Goal: Complete application form

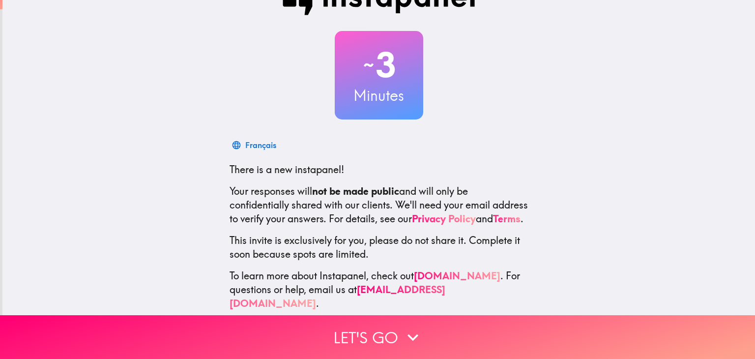
scroll to position [49, 0]
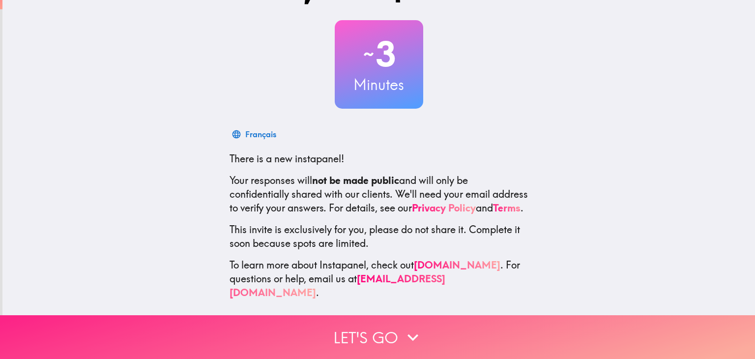
click at [367, 328] on button "Let's go" at bounding box center [377, 337] width 755 height 44
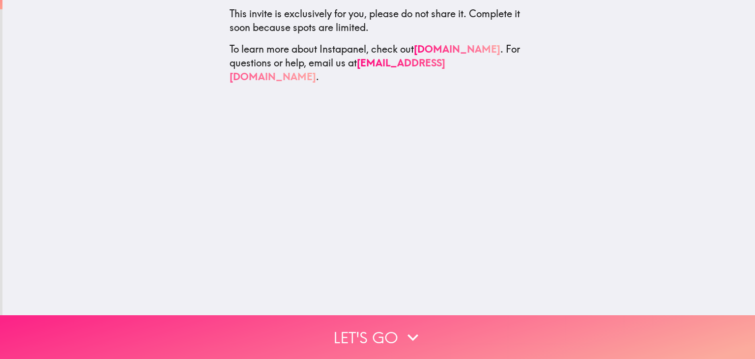
scroll to position [0, 0]
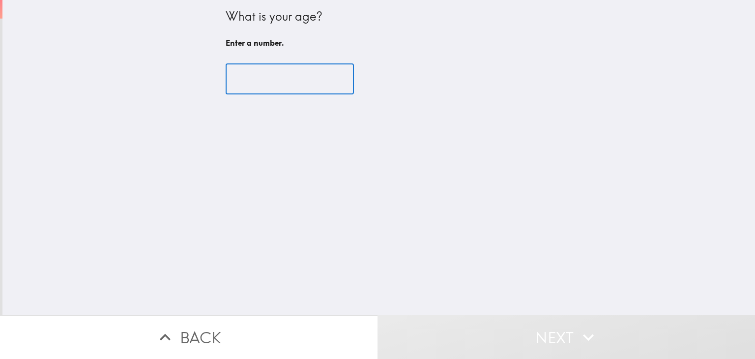
click at [282, 75] on input "number" at bounding box center [290, 79] width 128 height 30
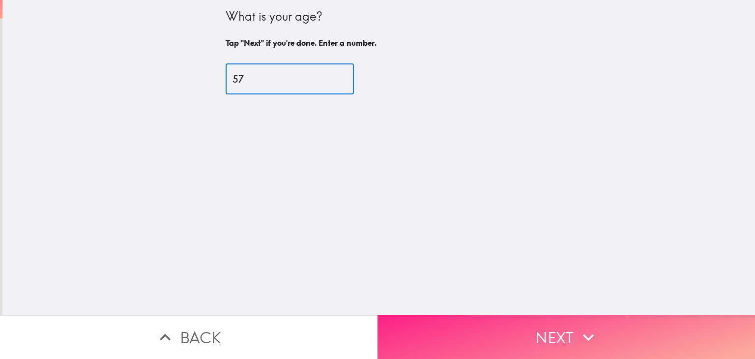
type input "57"
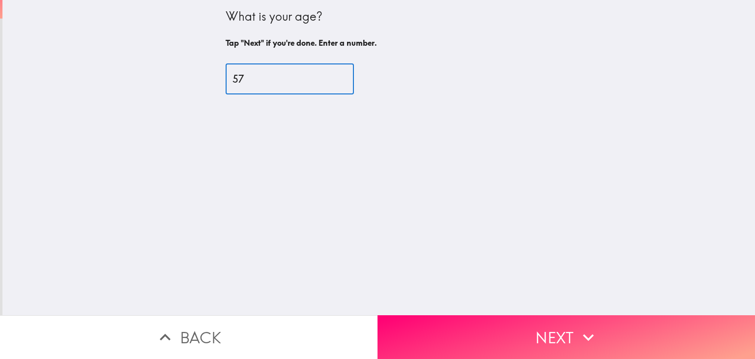
click at [596, 330] on button "Next" at bounding box center [565, 337] width 377 height 44
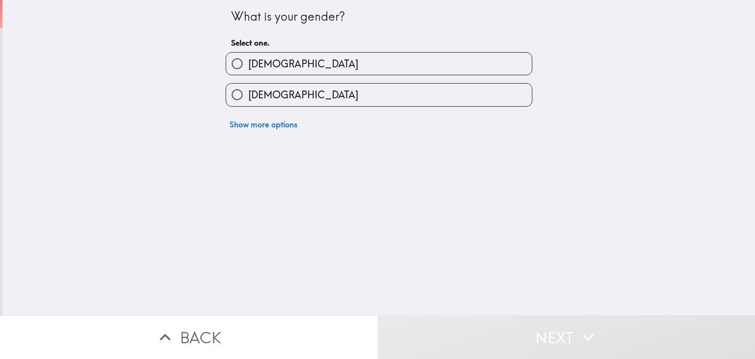
click at [227, 67] on input "[DEMOGRAPHIC_DATA]" at bounding box center [237, 64] width 22 height 22
radio input "true"
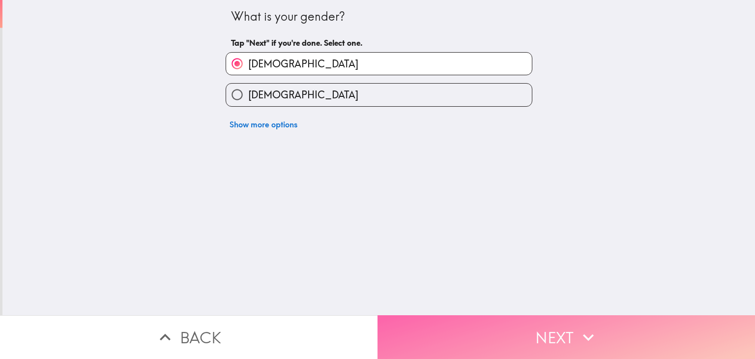
click at [495, 327] on button "Next" at bounding box center [565, 337] width 377 height 44
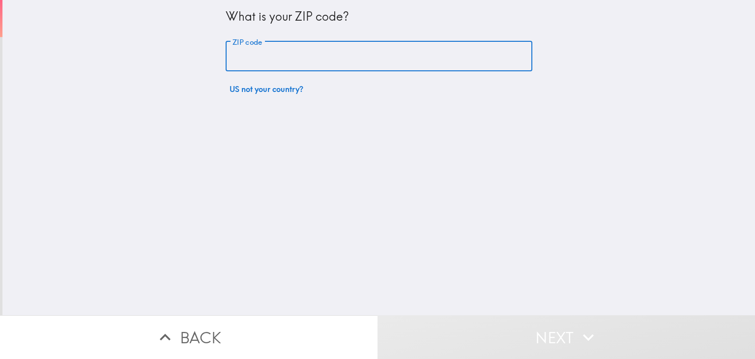
click at [325, 56] on input "ZIP code" at bounding box center [379, 56] width 307 height 30
type input "80525"
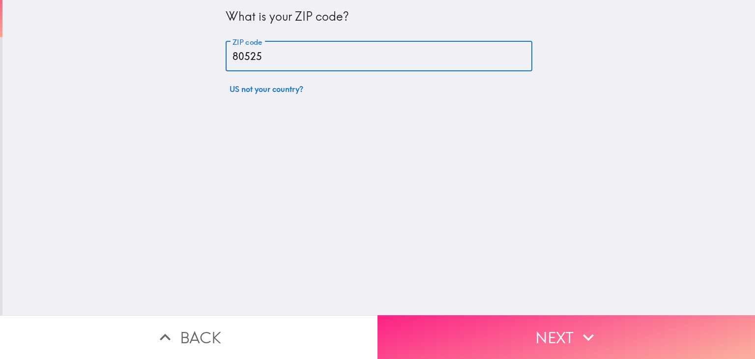
click at [524, 328] on button "Next" at bounding box center [565, 337] width 377 height 44
